Goal: Task Accomplishment & Management: Complete application form

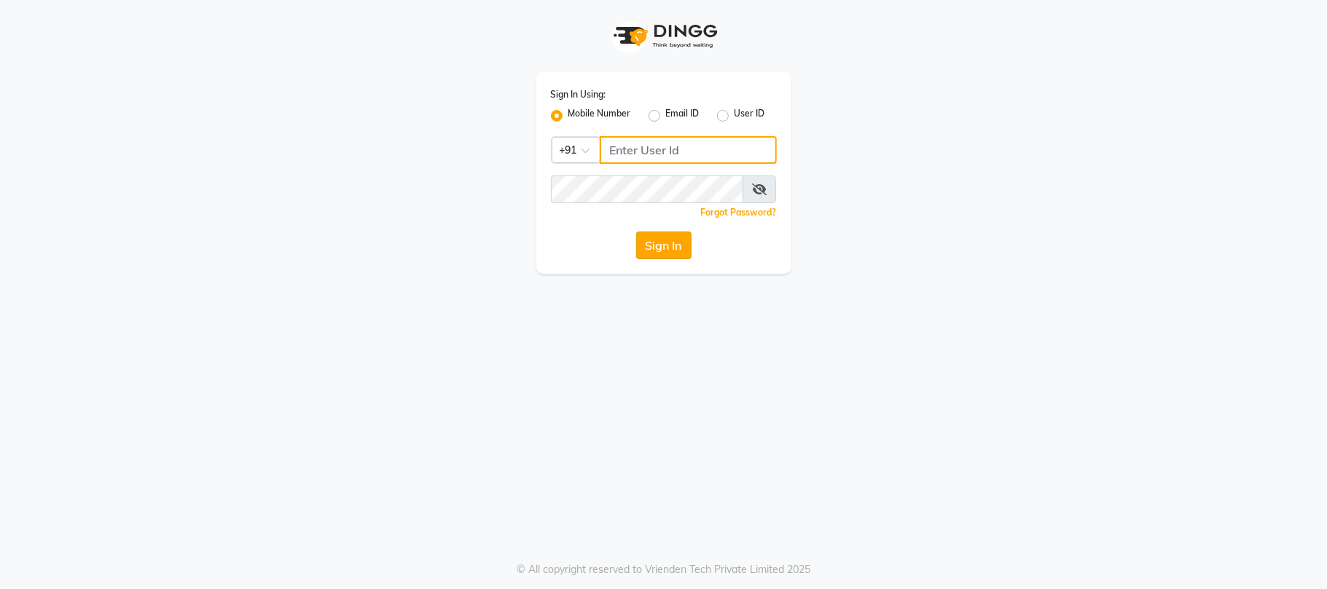
type input "9025339061"
click at [683, 246] on button "Sign In" at bounding box center [663, 246] width 55 height 28
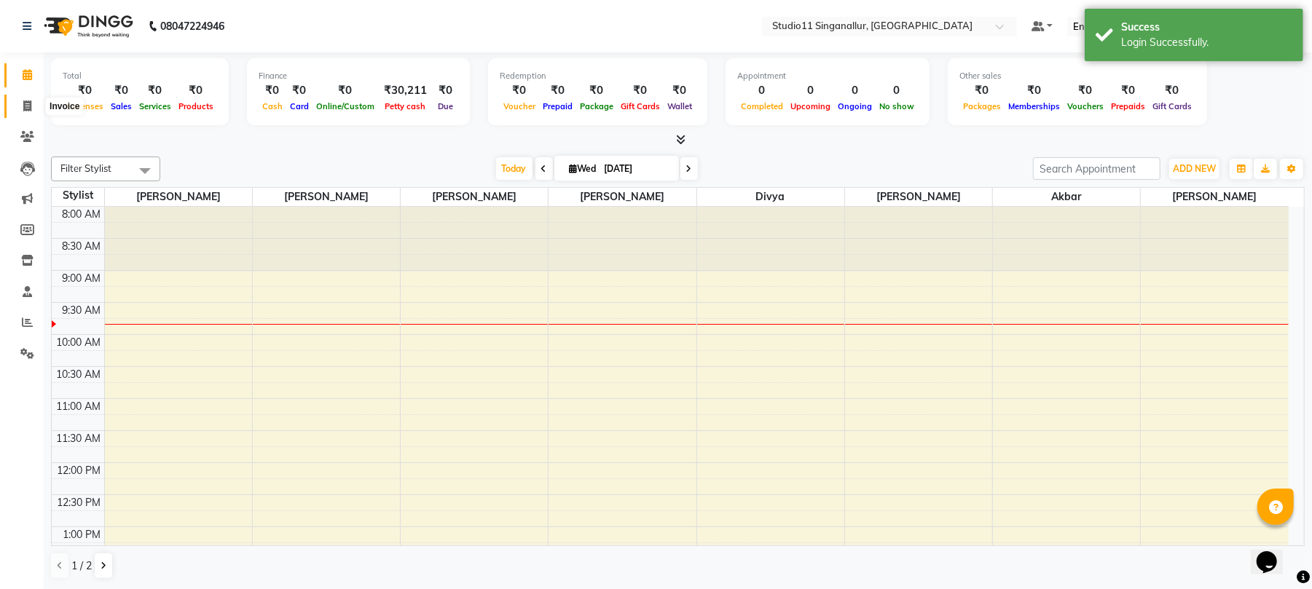
click at [27, 106] on icon at bounding box center [27, 106] width 8 height 11
select select "service"
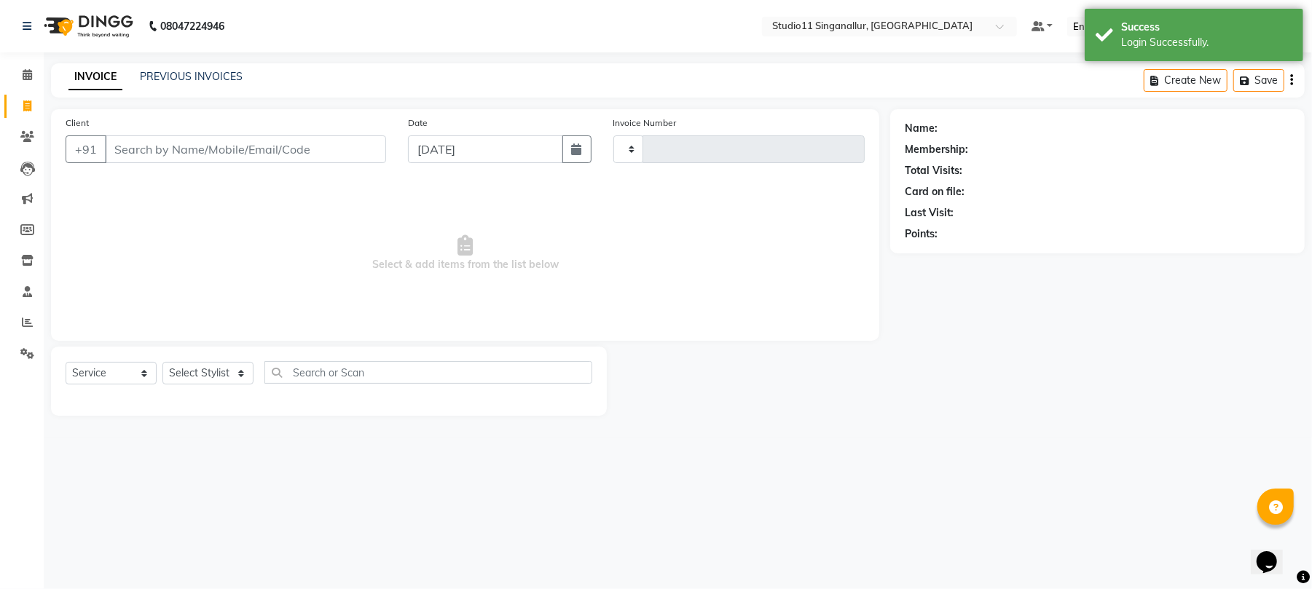
type input "4110"
select select "6616"
click at [152, 144] on input "Client" at bounding box center [247, 150] width 285 height 28
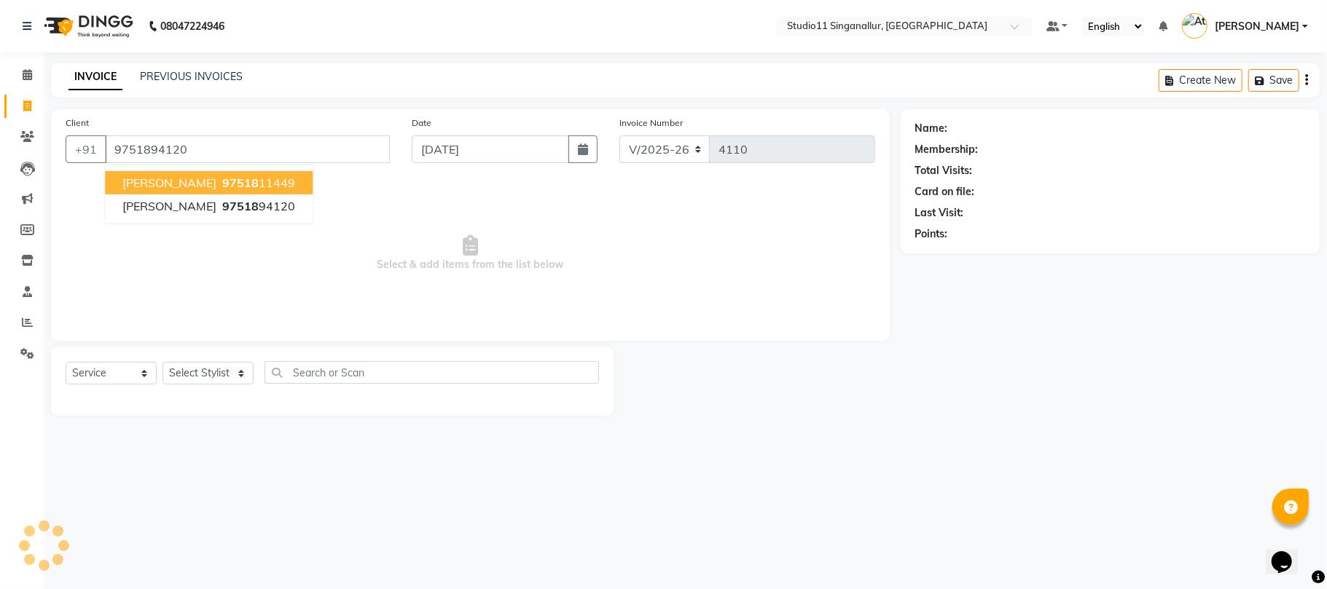
type input "9751894120"
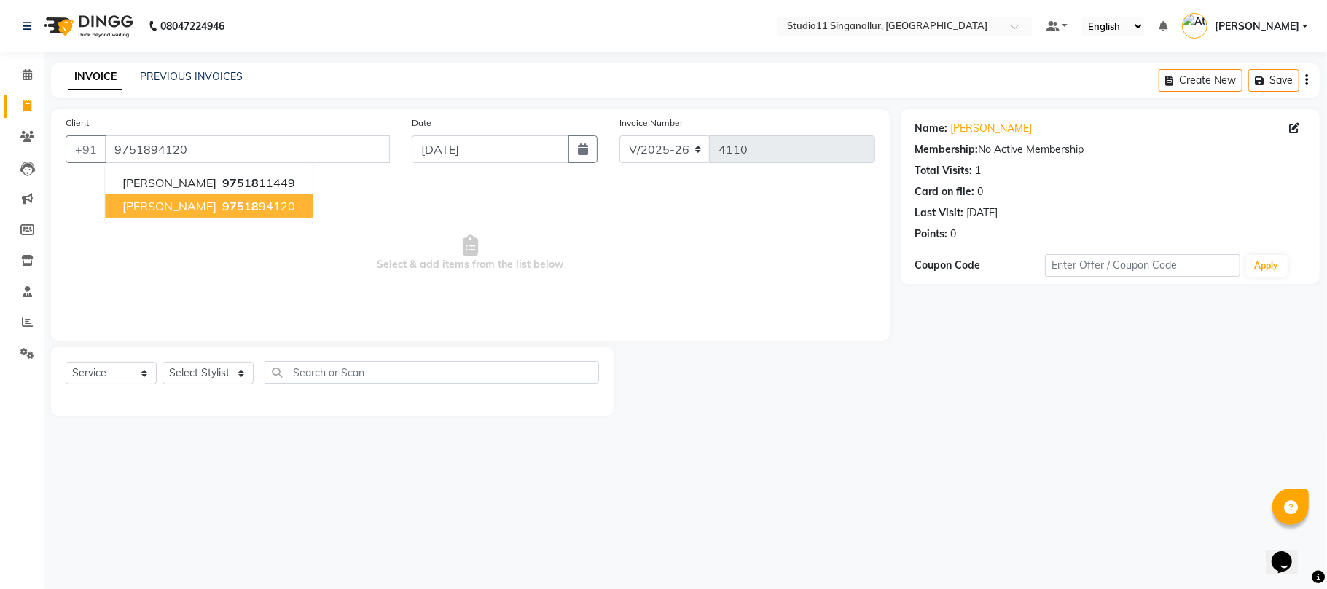
click at [160, 213] on span "[PERSON_NAME]" at bounding box center [169, 206] width 94 height 15
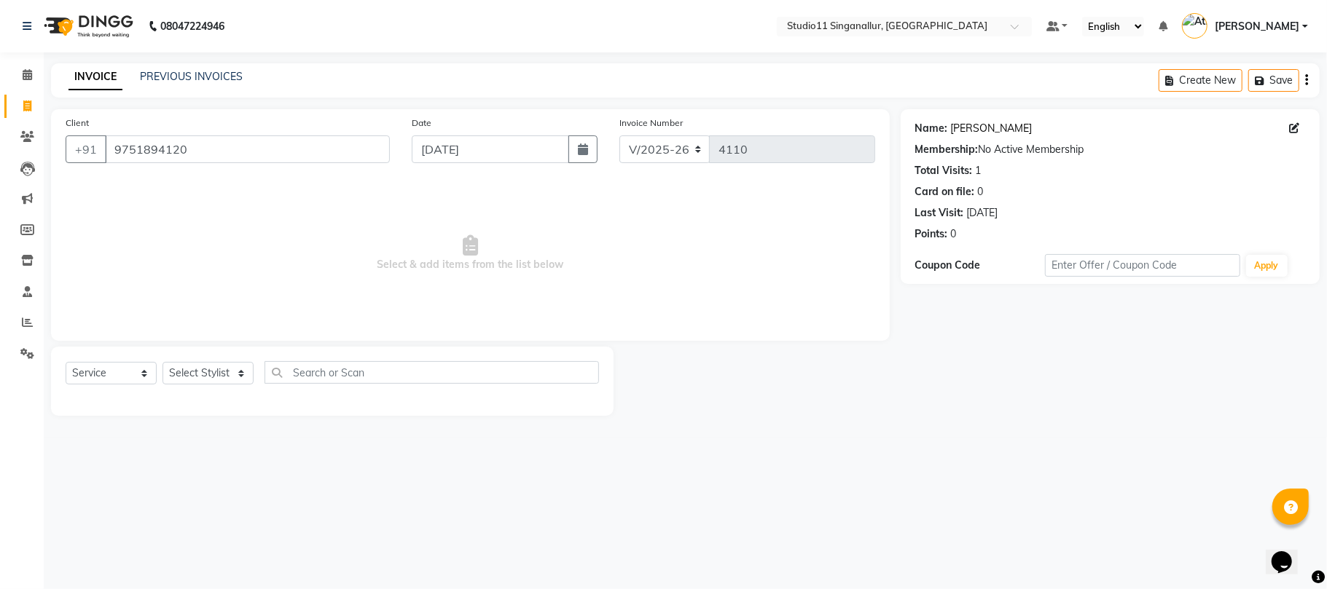
click at [975, 132] on link "Kamaraja" at bounding box center [992, 128] width 82 height 15
click at [185, 374] on select "Select Stylist akbar Athira daniel Divya Haritha kowsalya krithika narmatha pan…" at bounding box center [207, 373] width 91 height 23
select select "51156"
click at [162, 362] on select "Select Stylist akbar Athira daniel Divya Haritha kowsalya krithika narmatha pan…" at bounding box center [207, 373] width 91 height 23
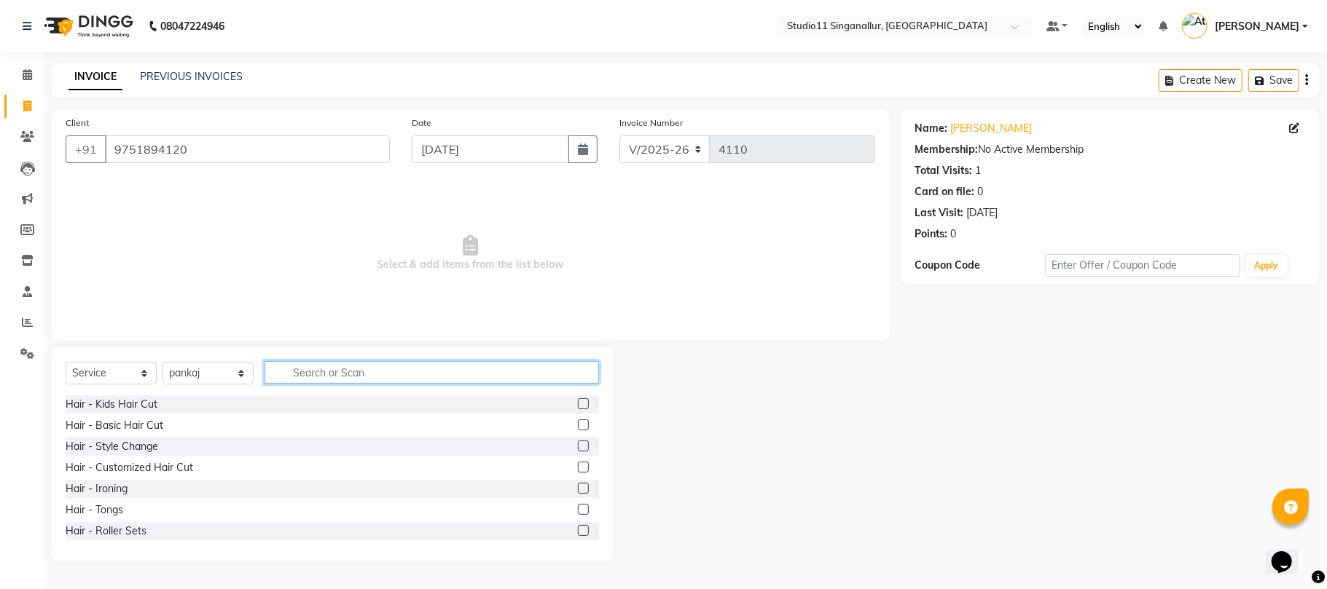
click at [307, 367] on input "text" at bounding box center [431, 372] width 334 height 23
type input "hair cut"
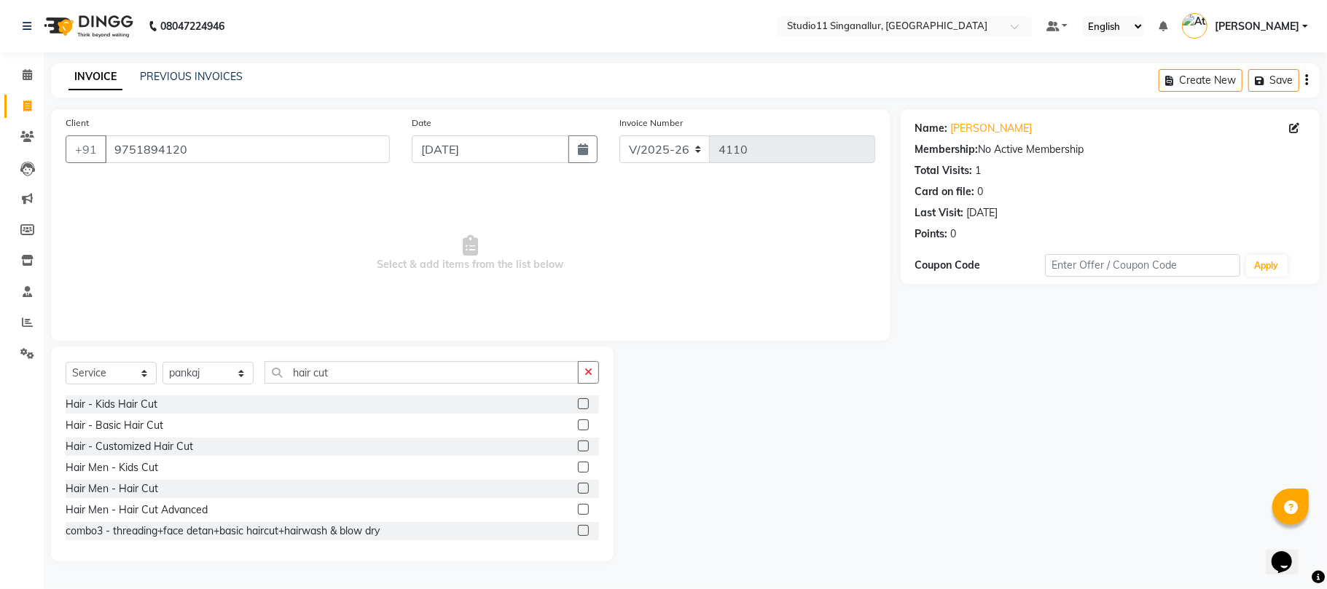
click at [578, 490] on label at bounding box center [583, 488] width 11 height 11
click at [578, 490] on input "checkbox" at bounding box center [582, 488] width 9 height 9
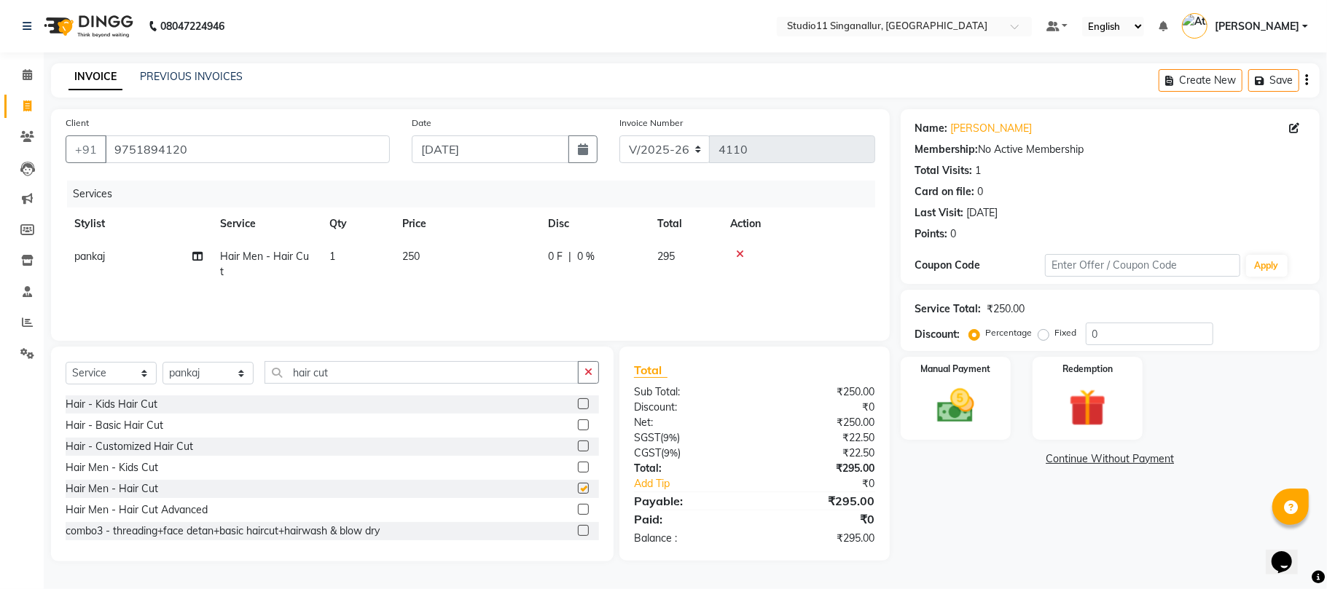
checkbox input "false"
click at [385, 377] on input "hair cut" at bounding box center [421, 372] width 314 height 23
type input "h"
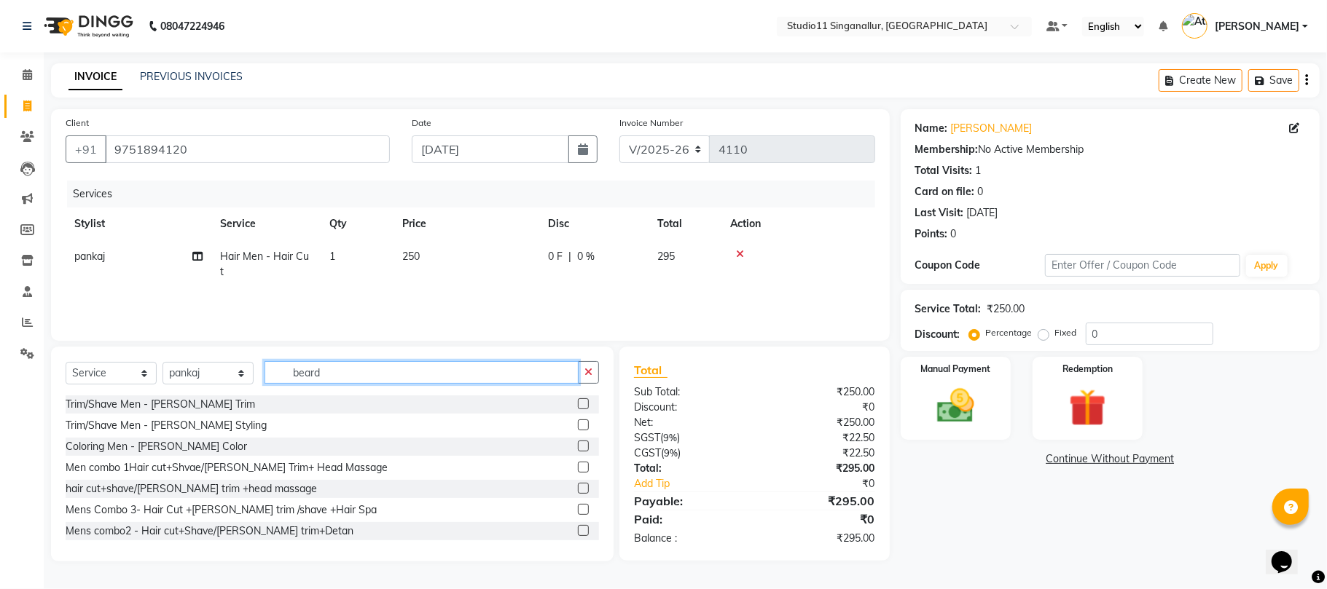
type input "beard"
click at [578, 405] on label at bounding box center [583, 404] width 11 height 11
click at [578, 405] on input "checkbox" at bounding box center [582, 404] width 9 height 9
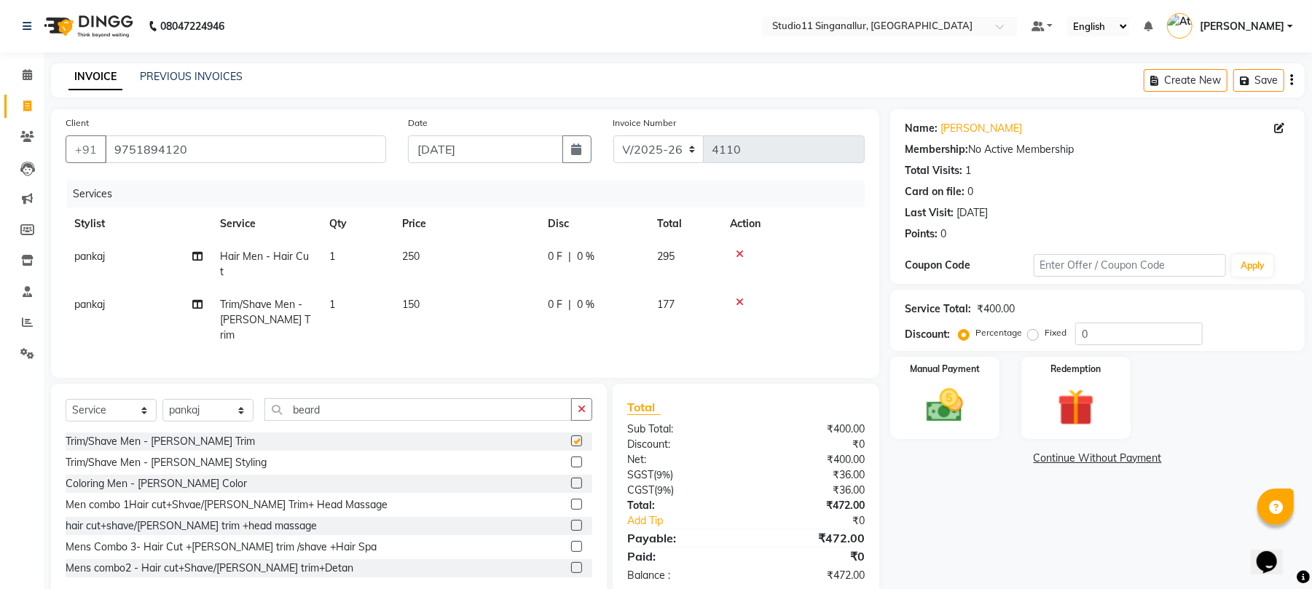
checkbox input "false"
click at [937, 423] on img at bounding box center [945, 406] width 63 height 44
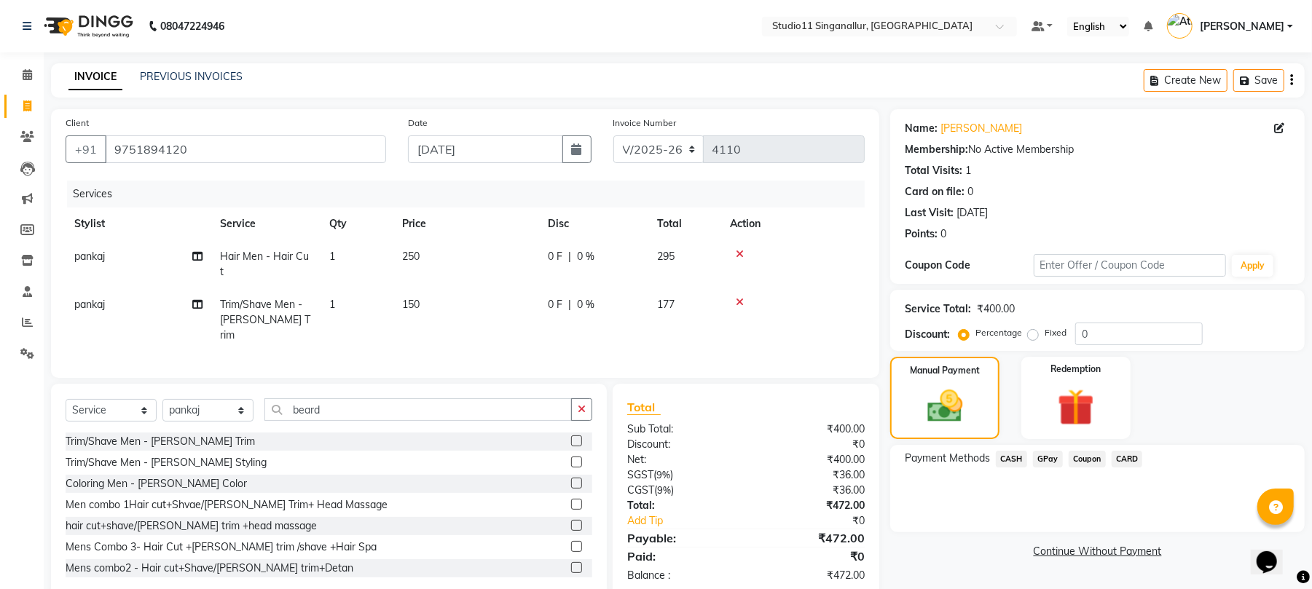
click at [1046, 464] on span "GPay" at bounding box center [1048, 459] width 30 height 17
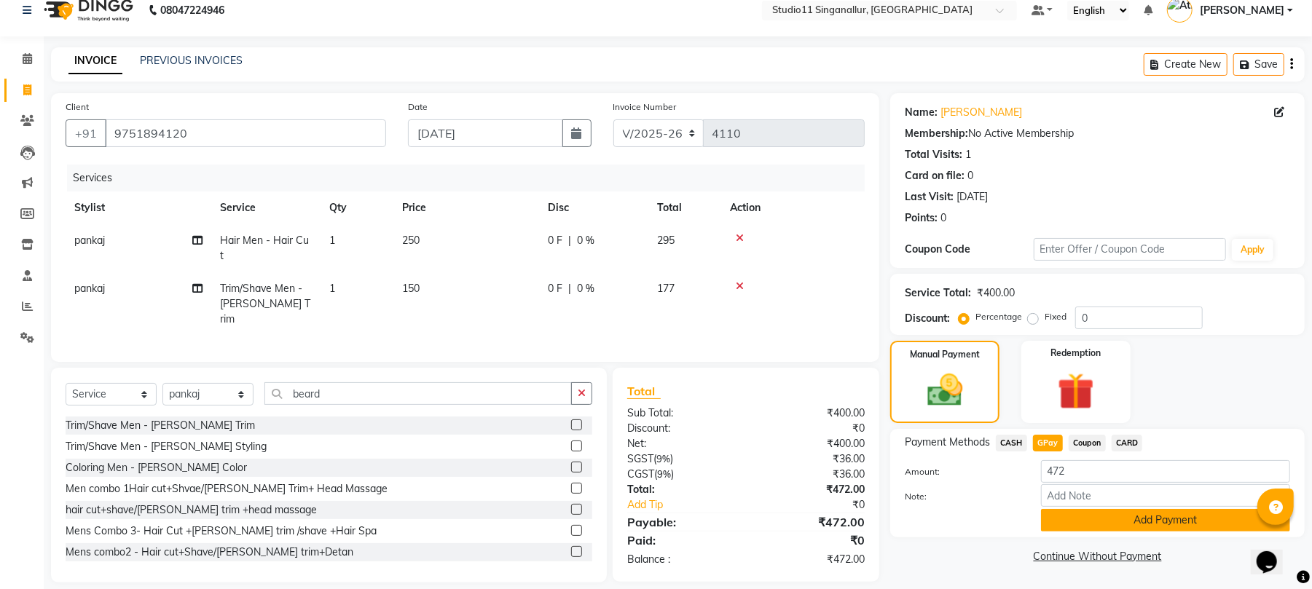
click at [1073, 525] on button "Add Payment" at bounding box center [1165, 520] width 249 height 23
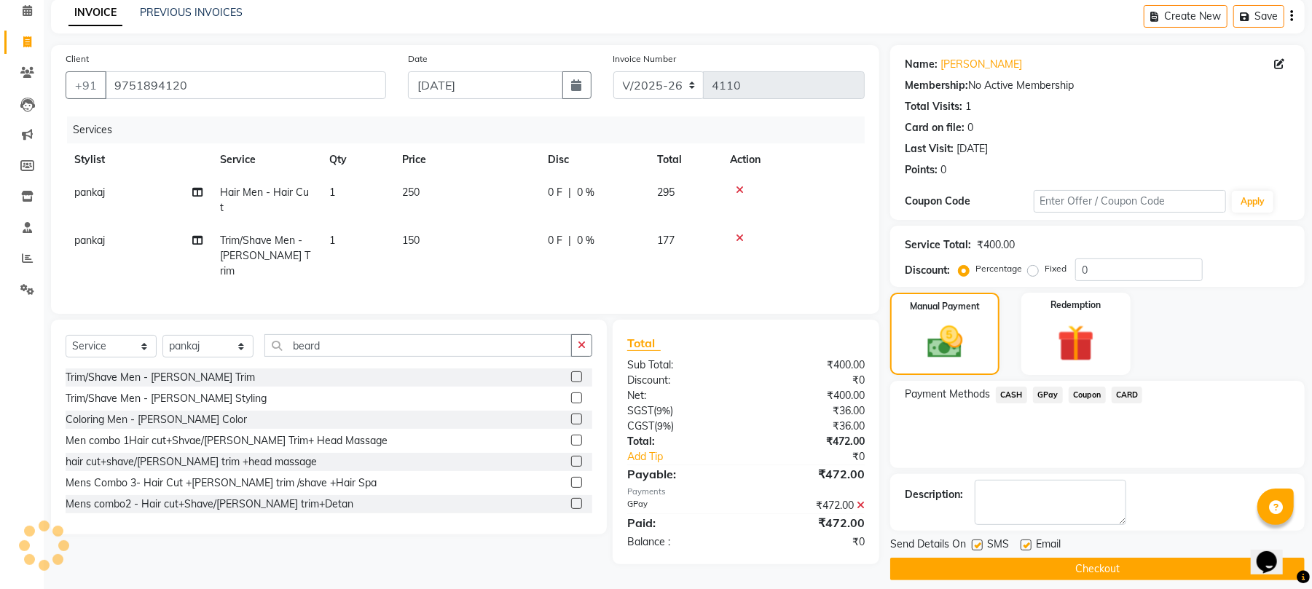
scroll to position [79, 0]
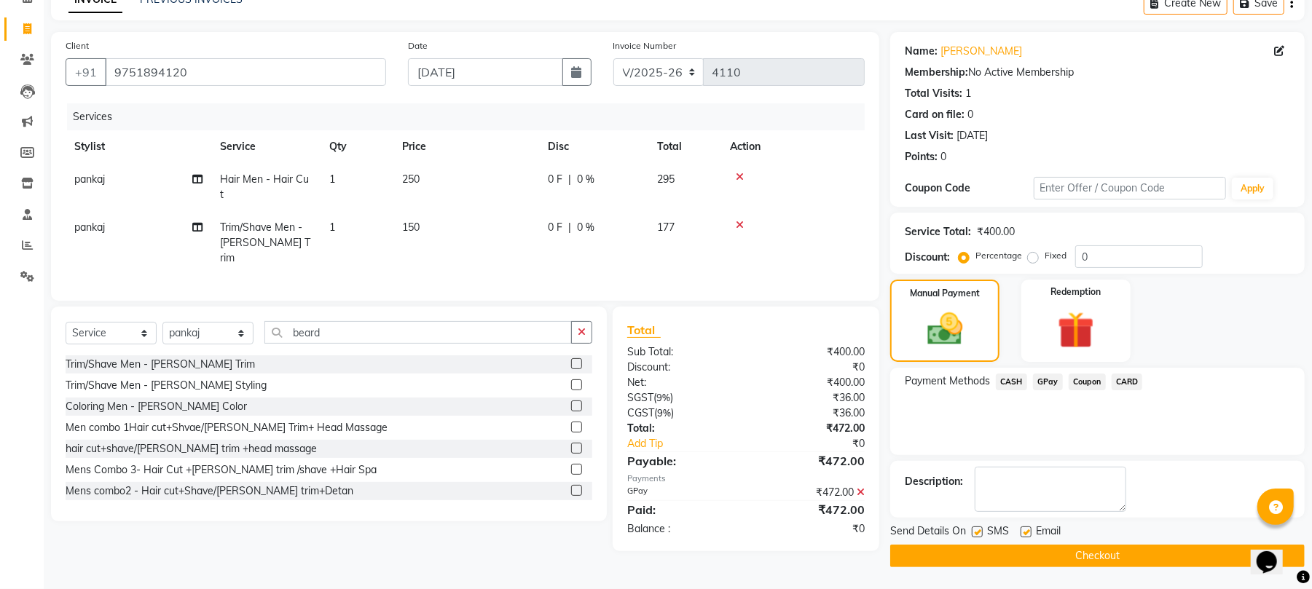
click at [975, 528] on label at bounding box center [977, 532] width 11 height 11
click at [975, 528] on input "checkbox" at bounding box center [976, 532] width 9 height 9
checkbox input "false"
click at [1024, 535] on label at bounding box center [1026, 532] width 11 height 11
click at [1024, 535] on input "checkbox" at bounding box center [1025, 532] width 9 height 9
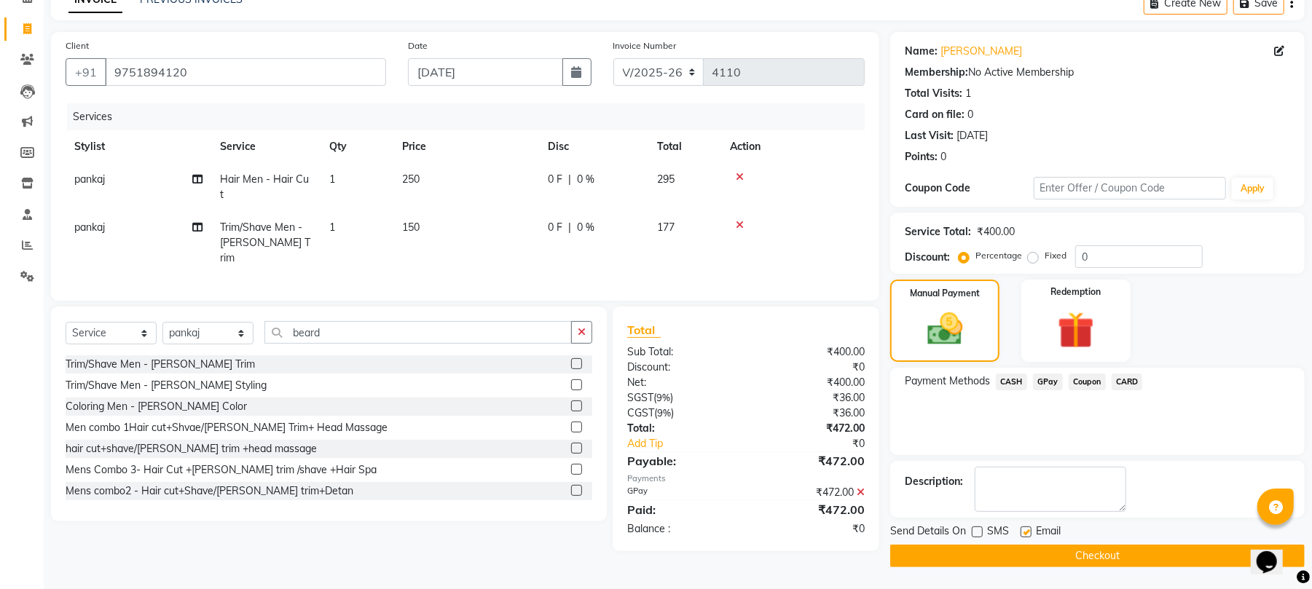
checkbox input "false"
click at [1027, 555] on button "Checkout" at bounding box center [1097, 556] width 415 height 23
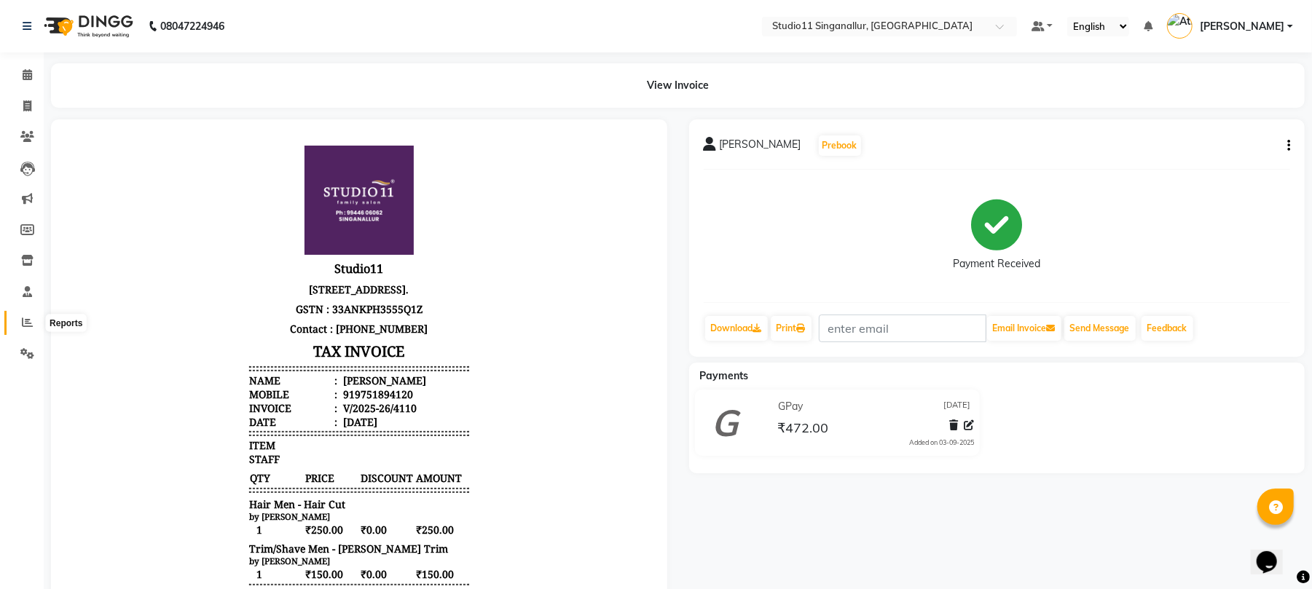
click at [23, 322] on icon at bounding box center [27, 322] width 11 height 11
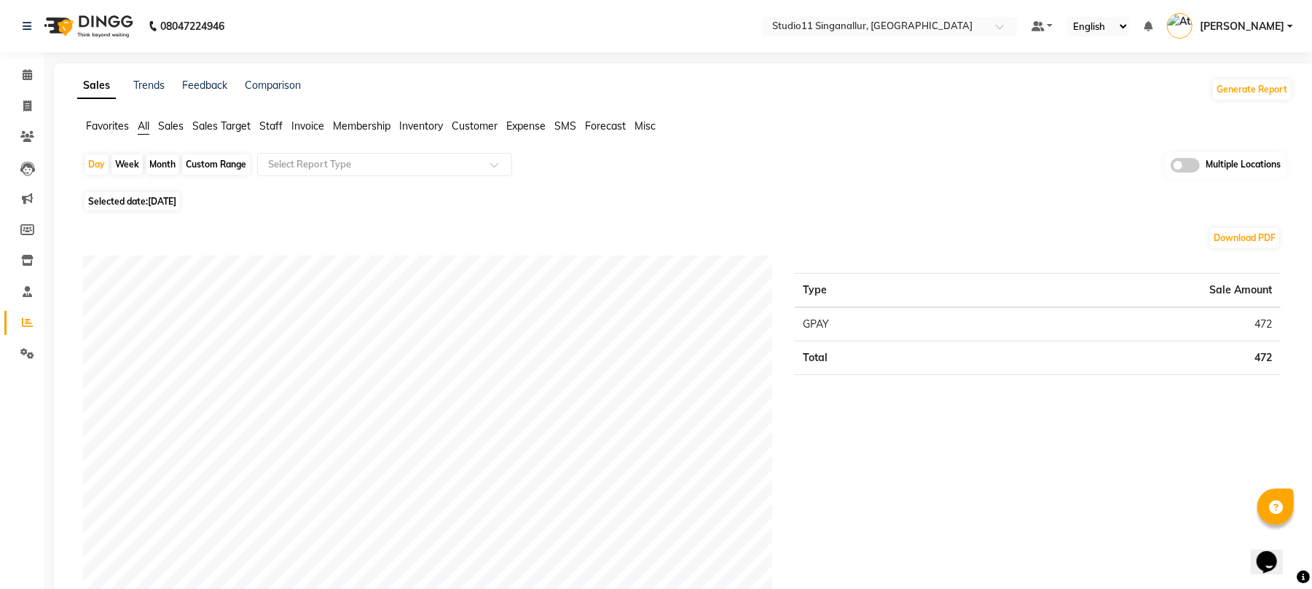
click at [275, 122] on span "Staff" at bounding box center [270, 125] width 23 height 13
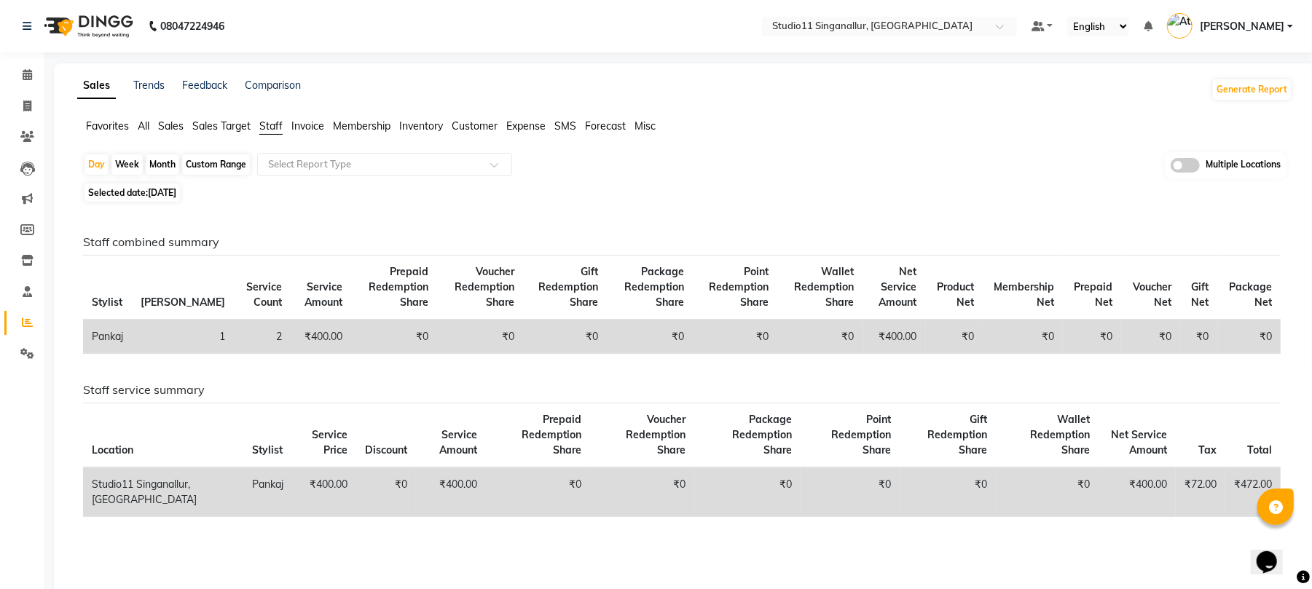
click at [163, 163] on div "Month" at bounding box center [163, 164] width 34 height 20
select select "9"
select select "2025"
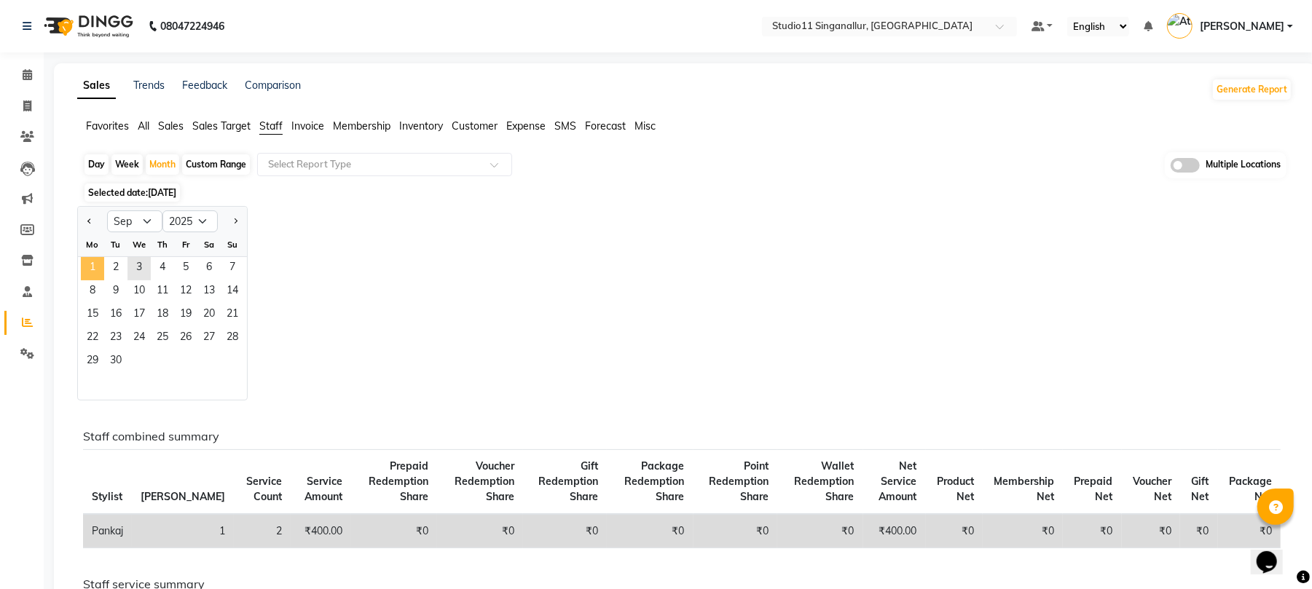
click at [89, 259] on span "1" at bounding box center [92, 268] width 23 height 23
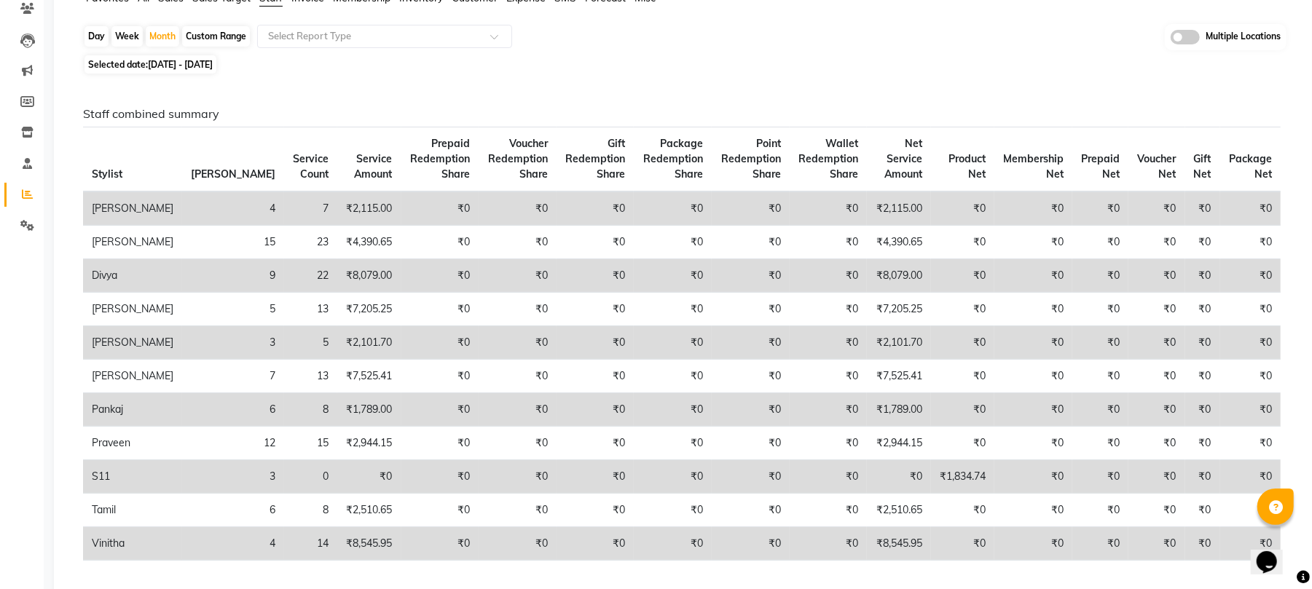
scroll to position [97, 0]
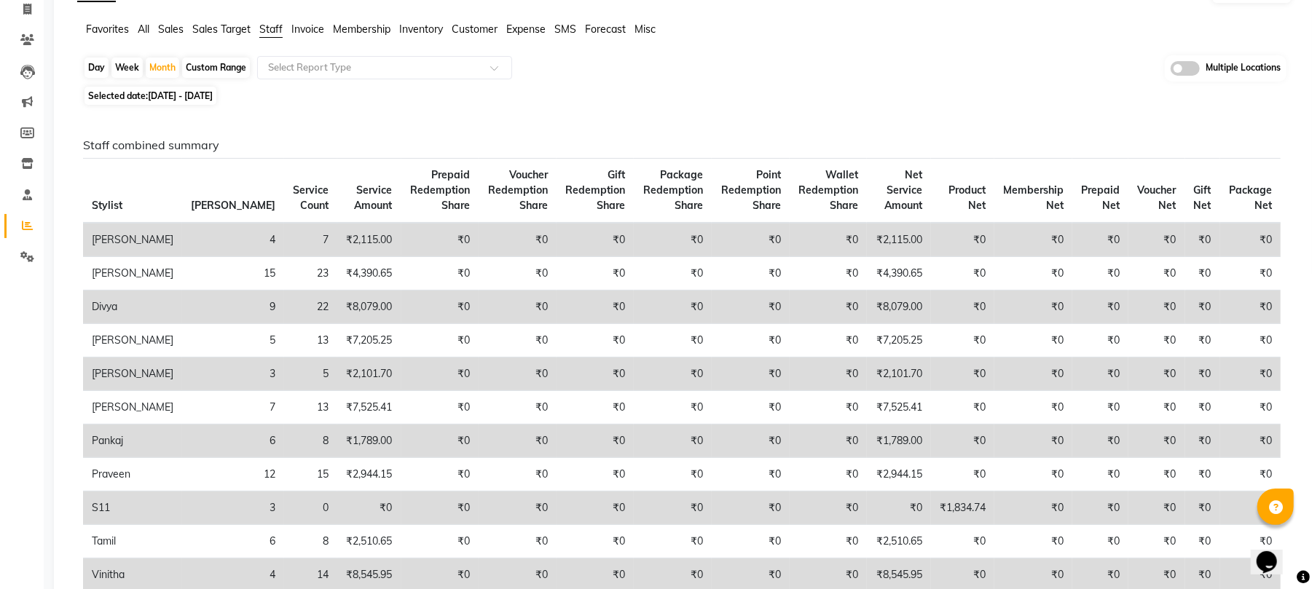
click at [97, 71] on div "Day" at bounding box center [97, 68] width 24 height 20
select select "9"
select select "2025"
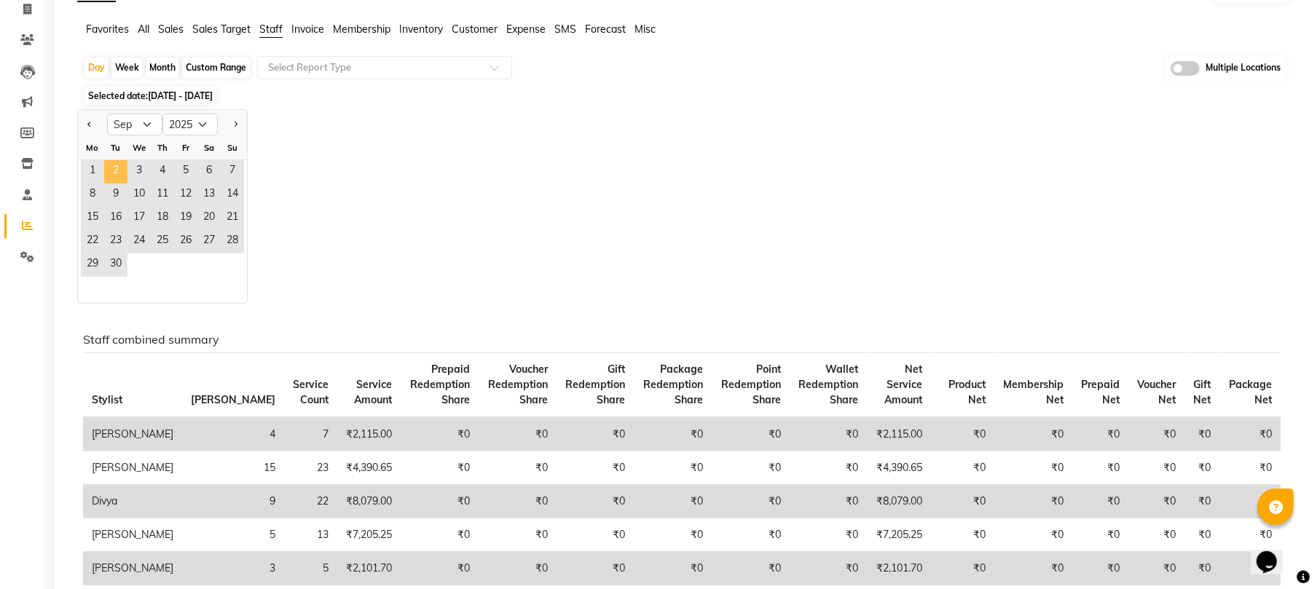
click at [120, 173] on span "2" at bounding box center [115, 171] width 23 height 23
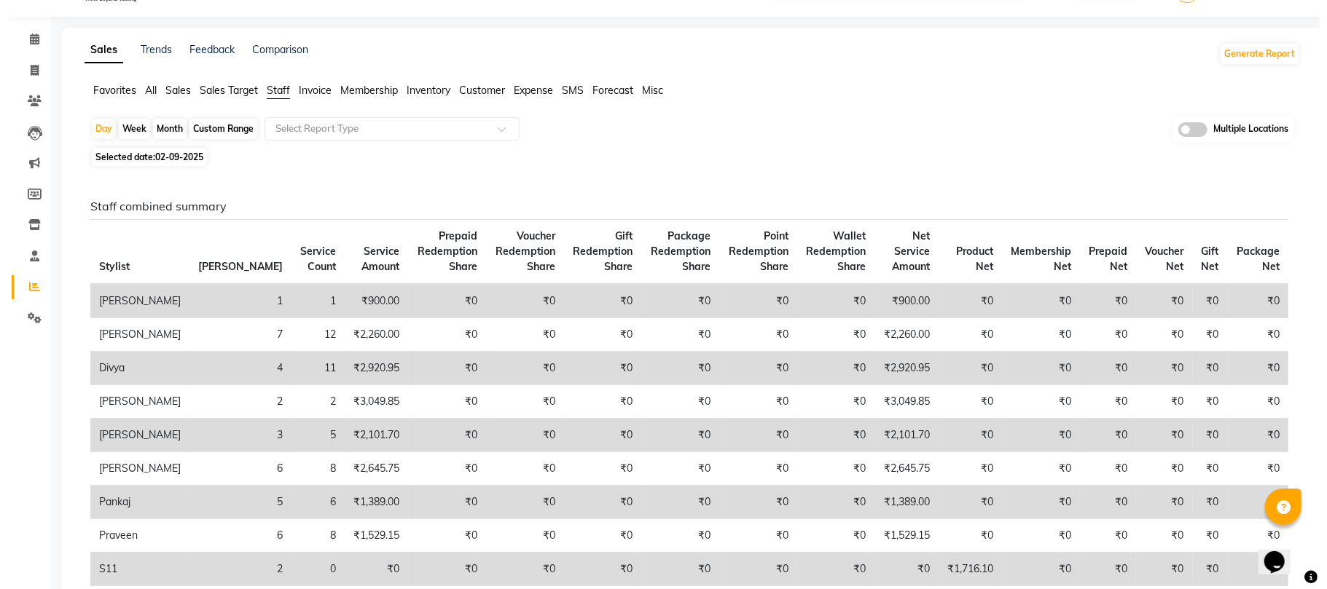
scroll to position [0, 0]
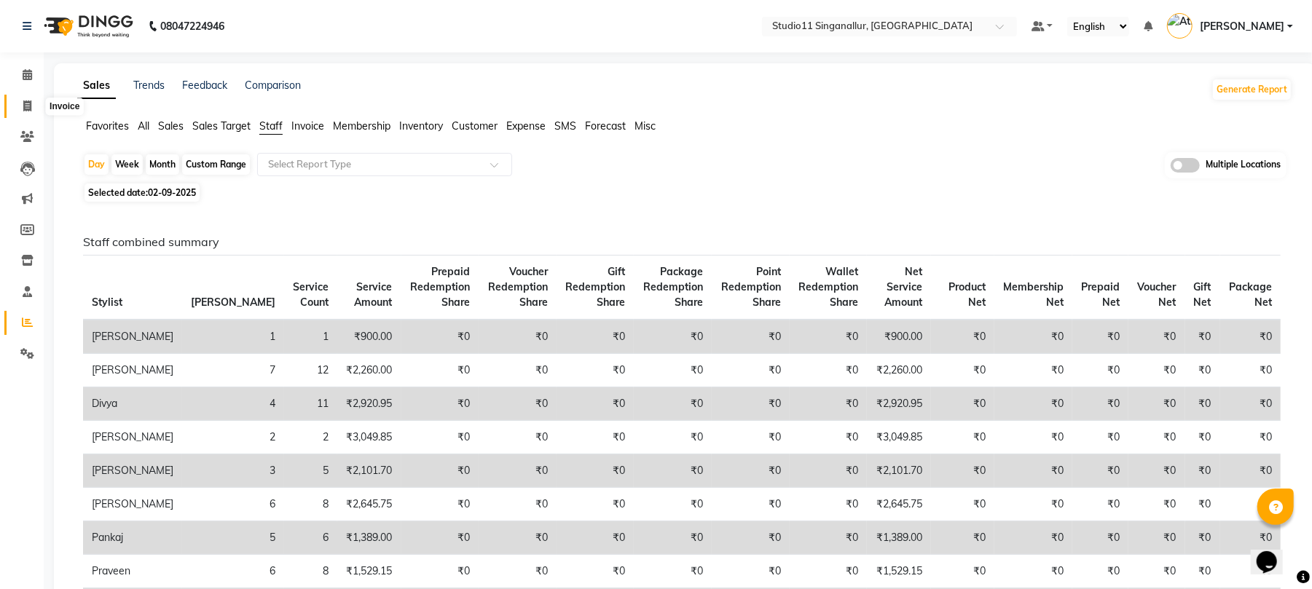
click at [19, 105] on span at bounding box center [27, 106] width 25 height 17
select select "service"
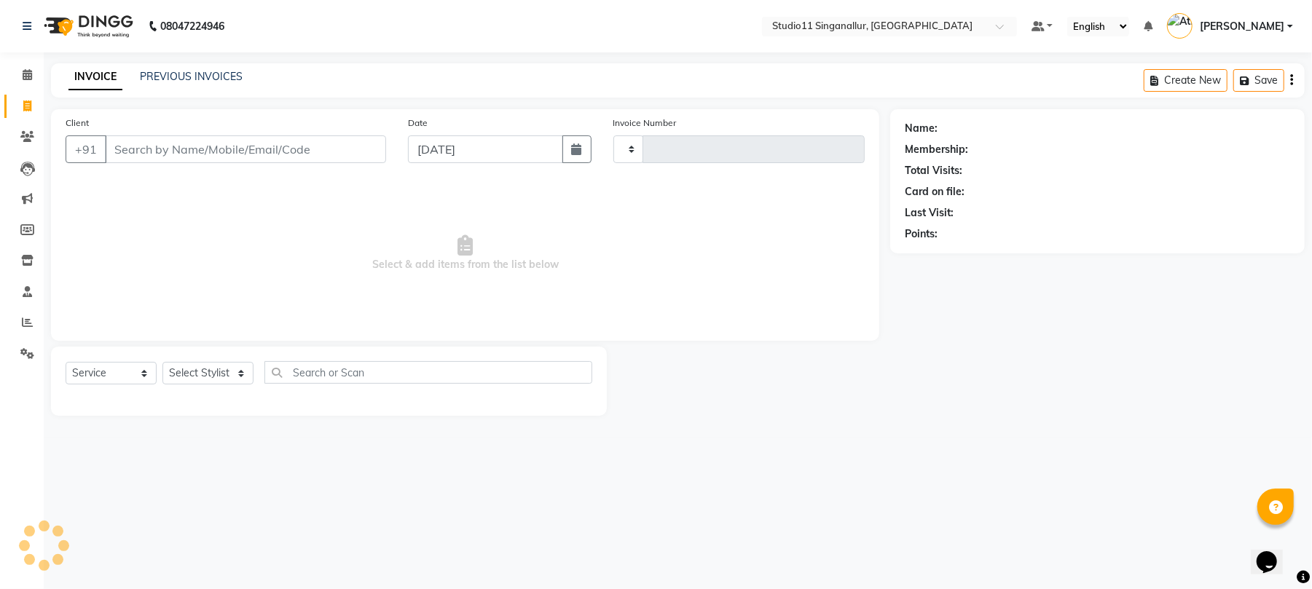
type input "4111"
select select "6616"
